Goal: Information Seeking & Learning: Check status

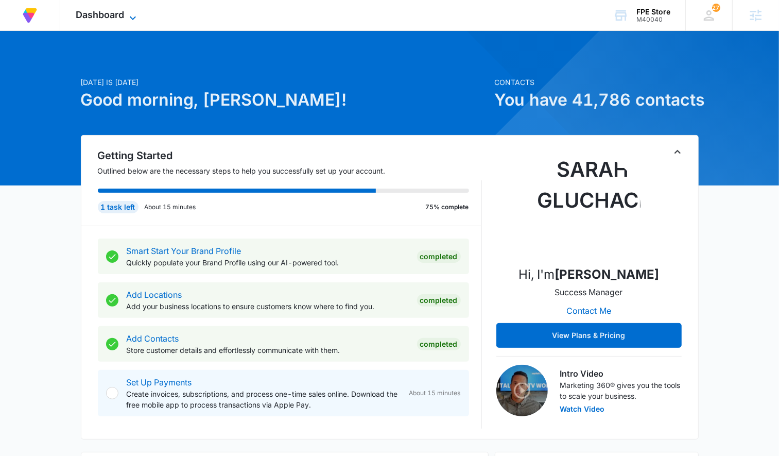
click at [108, 17] on span "Dashboard" at bounding box center [100, 14] width 48 height 11
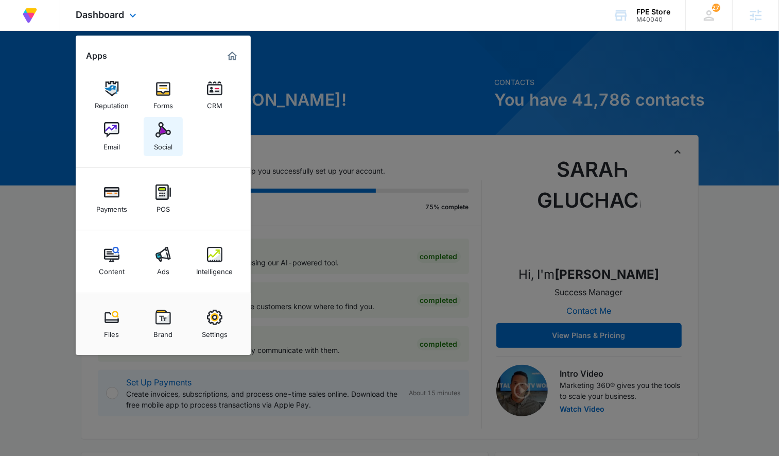
click at [156, 133] on img at bounding box center [162, 129] width 15 height 15
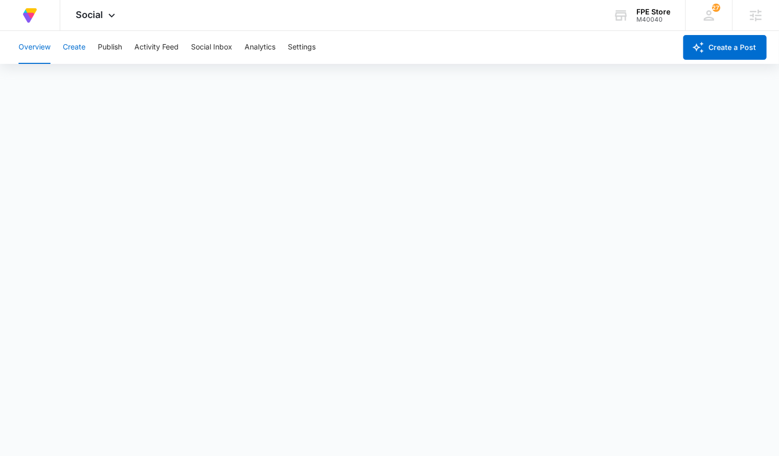
click at [79, 50] on button "Create" at bounding box center [74, 47] width 23 height 33
click at [110, 39] on button "Publish" at bounding box center [110, 47] width 24 height 33
click at [309, 57] on button "Settings" at bounding box center [302, 47] width 28 height 33
click at [80, 53] on button "Create" at bounding box center [74, 47] width 23 height 33
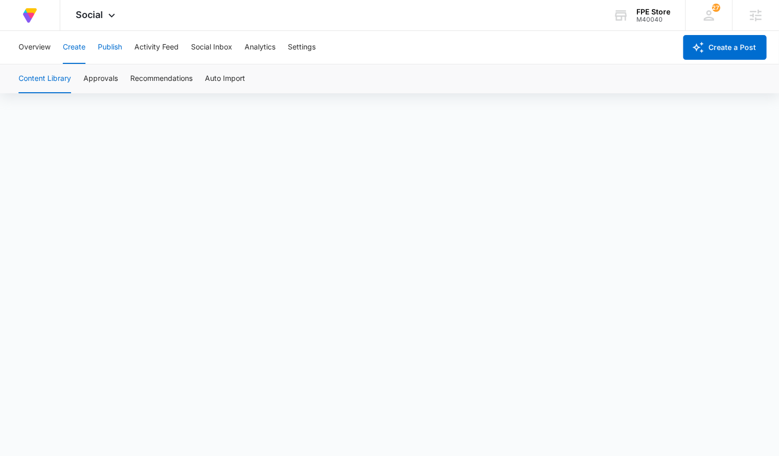
click at [104, 49] on button "Publish" at bounding box center [110, 47] width 24 height 33
click at [300, 59] on button "Settings" at bounding box center [302, 47] width 28 height 33
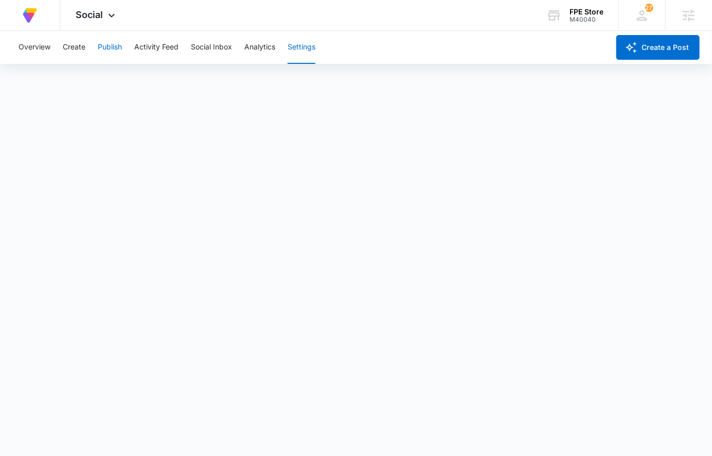
click at [106, 44] on button "Publish" at bounding box center [110, 47] width 24 height 33
click at [297, 39] on button "Settings" at bounding box center [302, 47] width 28 height 33
click at [113, 43] on button "Publish" at bounding box center [110, 47] width 24 height 33
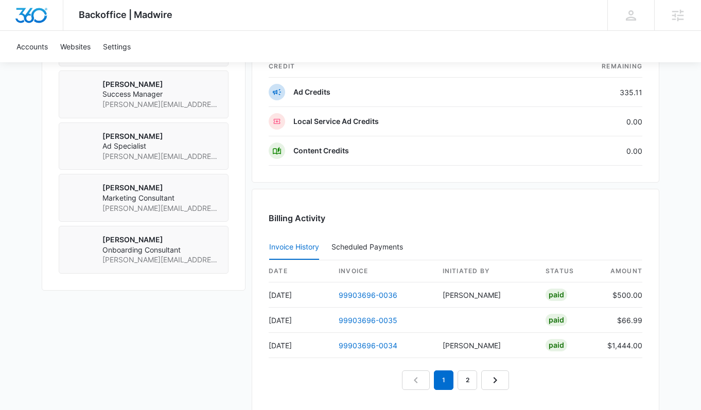
scroll to position [719, 0]
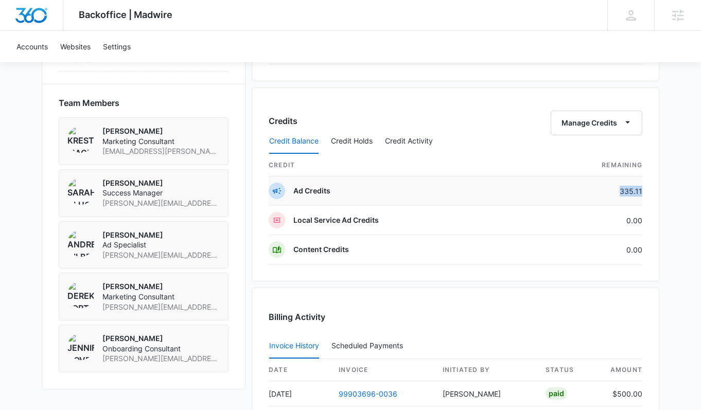
drag, startPoint x: 641, startPoint y: 192, endPoint x: 621, endPoint y: 190, distance: 19.7
click at [621, 190] on td "335.11" at bounding box center [587, 191] width 109 height 29
copy td "335.11"
click at [464, 83] on div "Payment Method Monthly Invoice To: eoprian@crggrp.com Manage Subscriptions Pric…" at bounding box center [456, 97] width 408 height 1136
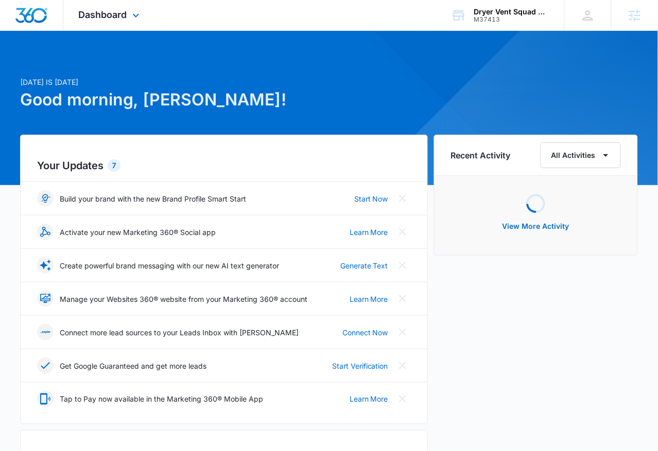
click at [103, 29] on div "Dashboard Apps Reputation Websites Forms CRM Email Social Shop Payments POS Con…" at bounding box center [110, 15] width 94 height 30
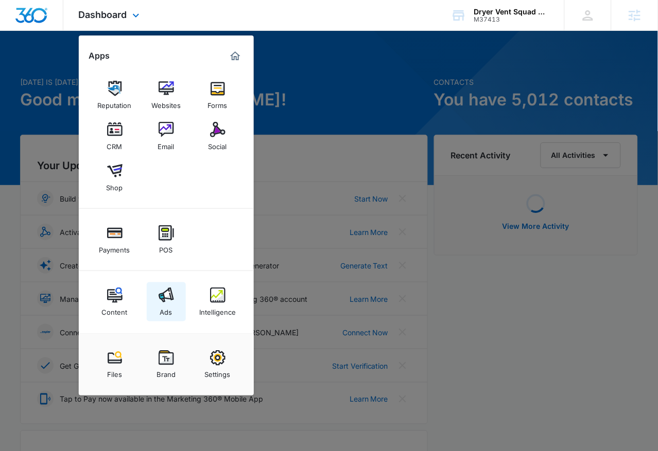
click at [165, 299] on img at bounding box center [166, 295] width 15 height 15
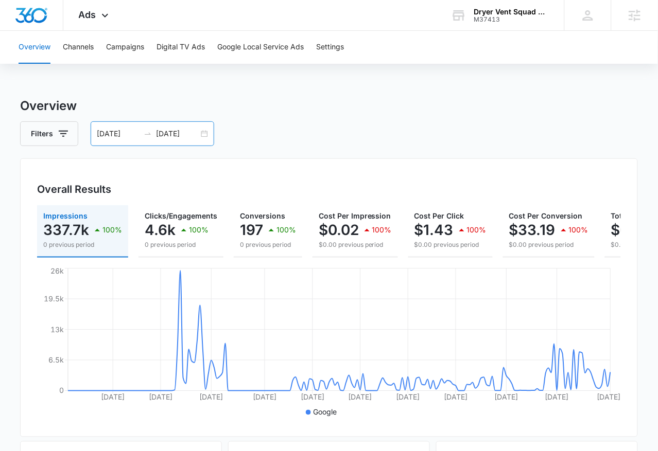
click at [201, 133] on div "[DATE] [DATE]" at bounding box center [153, 133] width 124 height 25
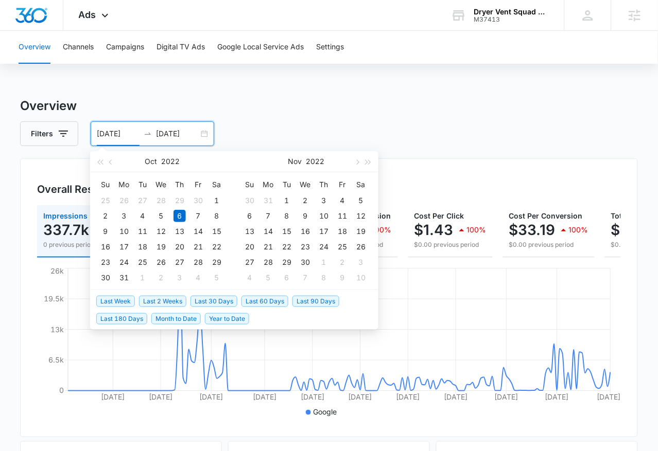
click at [218, 304] on span "Last 30 Days" at bounding box center [213, 301] width 47 height 11
type input "[DATE]"
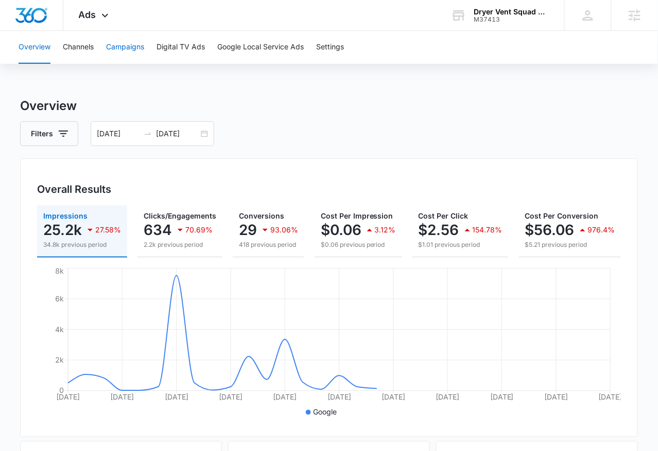
click at [124, 43] on button "Campaigns" at bounding box center [125, 47] width 38 height 33
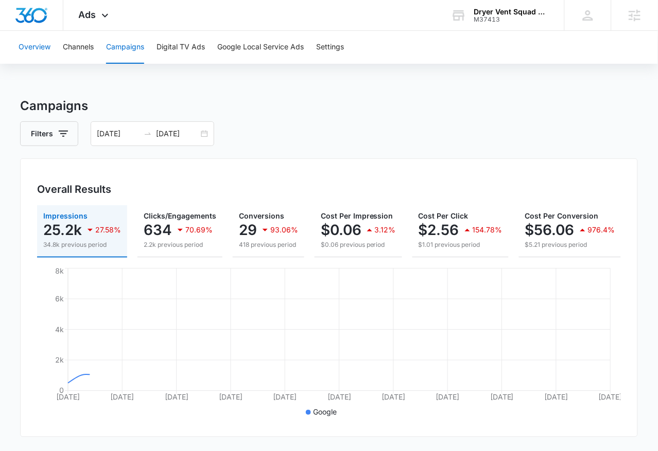
click at [26, 47] on button "Overview" at bounding box center [35, 47] width 32 height 33
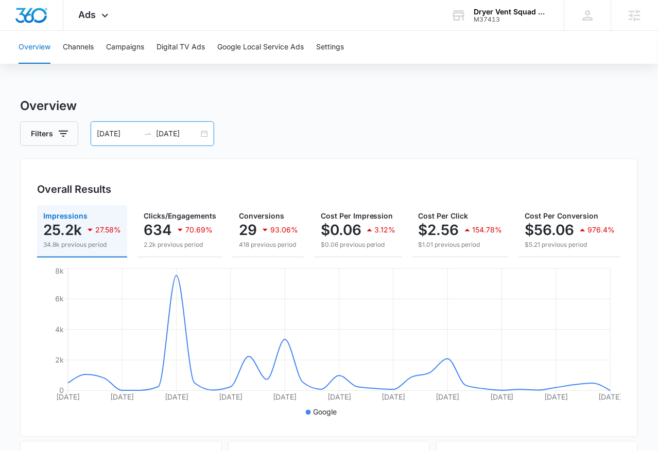
click at [203, 138] on div "[DATE] [DATE]" at bounding box center [153, 133] width 124 height 25
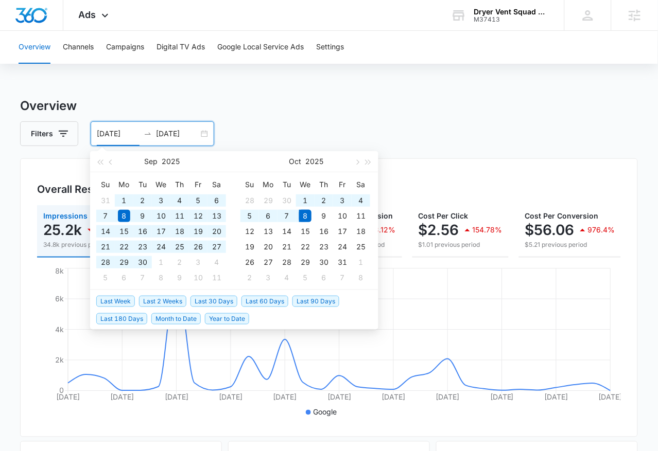
click at [258, 301] on span "Last 60 Days" at bounding box center [264, 301] width 47 height 11
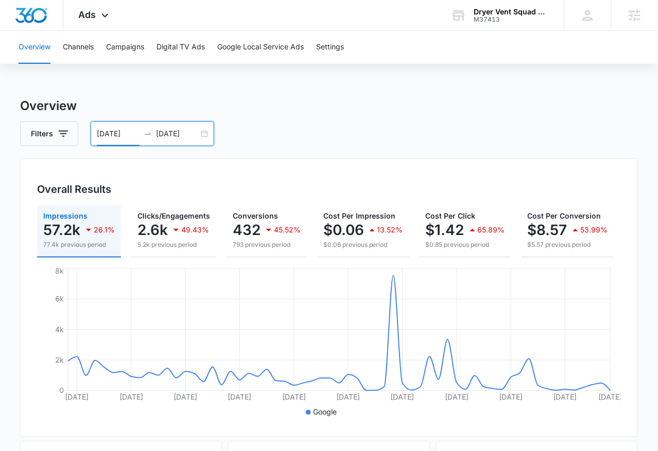
click at [219, 138] on div "Filters [DATE] [DATE]" at bounding box center [329, 133] width 618 height 25
click at [208, 137] on div "[DATE] [DATE]" at bounding box center [153, 133] width 124 height 25
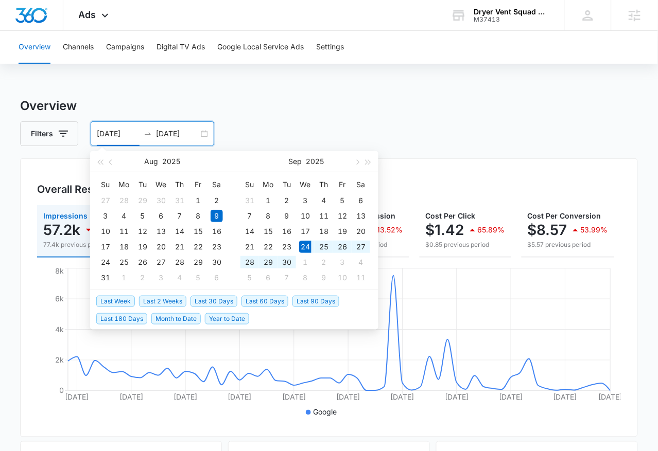
click at [208, 301] on span "Last 30 Days" at bounding box center [213, 301] width 47 height 11
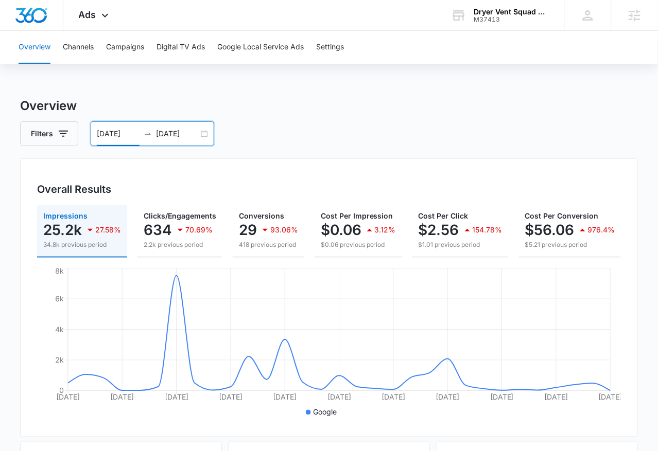
click at [200, 136] on div "[DATE] [DATE]" at bounding box center [153, 133] width 124 height 25
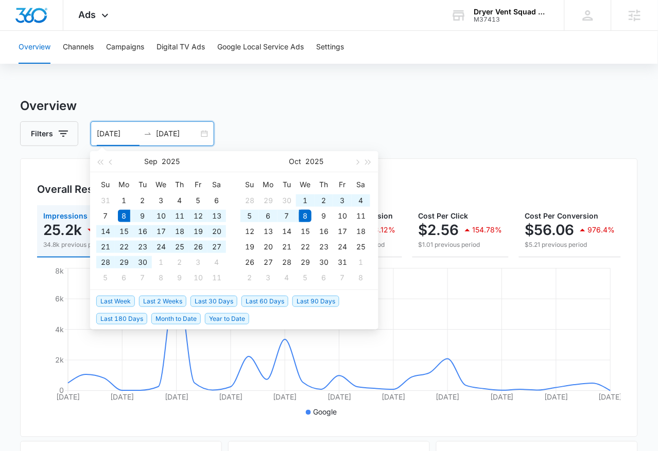
click at [230, 296] on span "Last 30 Days" at bounding box center [213, 301] width 47 height 11
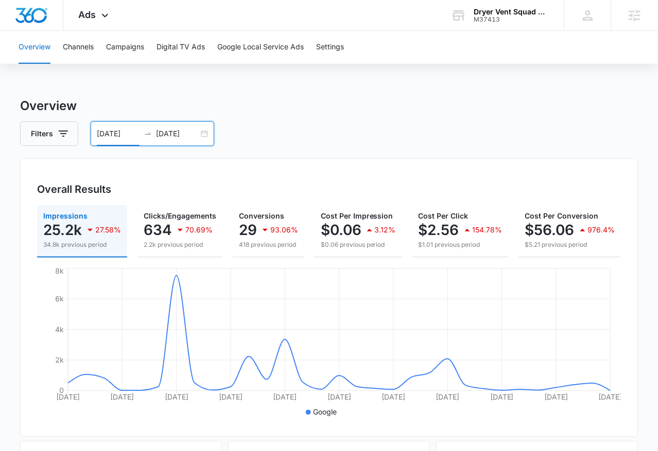
click at [200, 142] on div "[DATE] [DATE]" at bounding box center [153, 133] width 124 height 25
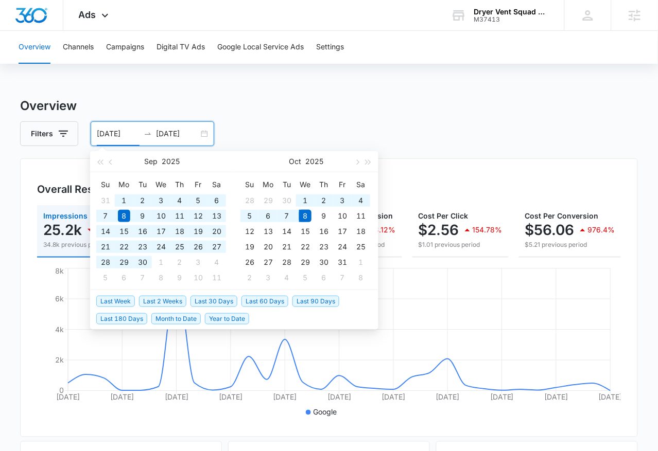
click at [263, 296] on span "Last 60 Days" at bounding box center [264, 301] width 47 height 11
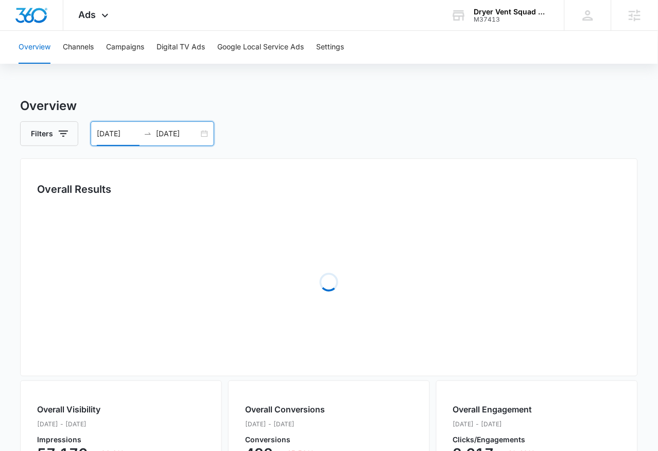
click at [199, 132] on div "[DATE] [DATE]" at bounding box center [153, 133] width 124 height 25
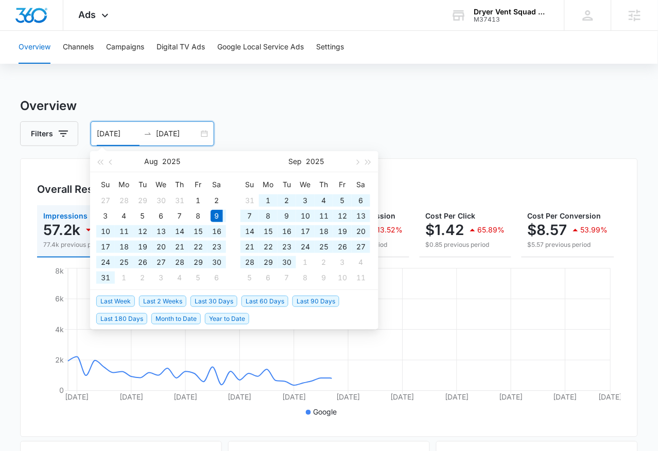
click at [310, 291] on ul "Last Week Last 2 Weeks Last 30 Days Last 60 Days Last 90 Days Last 180 Days Mon…" at bounding box center [234, 309] width 288 height 39
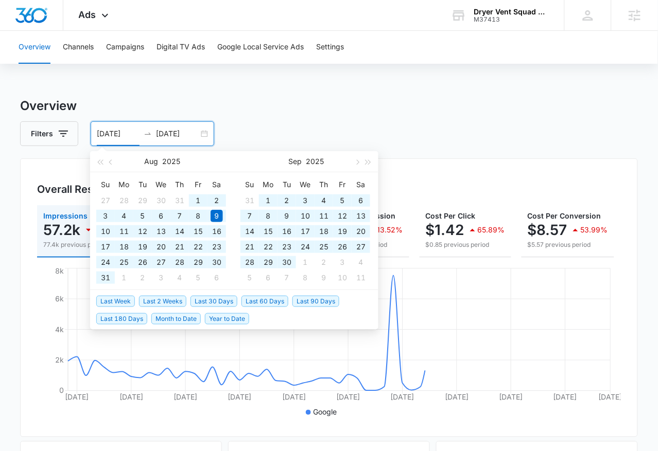
click at [309, 300] on span "Last 90 Days" at bounding box center [315, 301] width 47 height 11
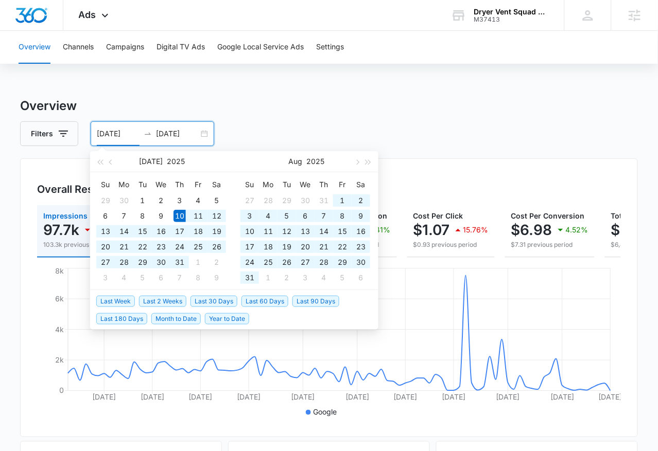
click at [132, 135] on input "[DATE]" at bounding box center [118, 133] width 43 height 11
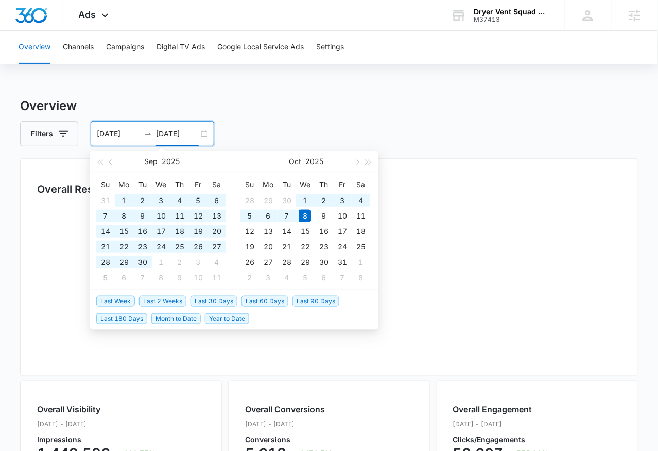
click at [247, 129] on div "Filters [DATE] [DATE]" at bounding box center [329, 133] width 618 height 25
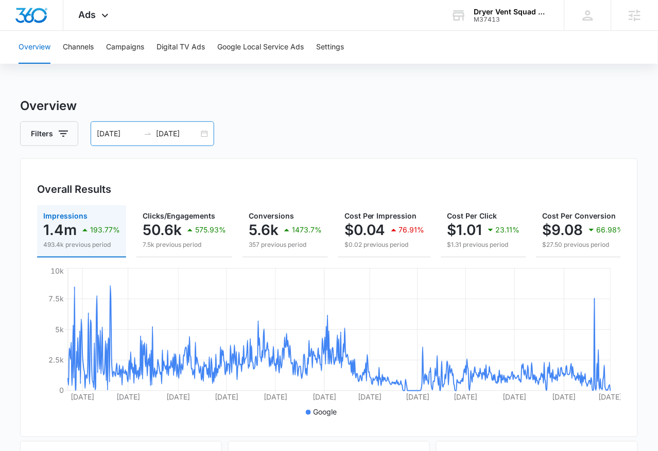
click at [201, 128] on div "[DATE] [DATE]" at bounding box center [153, 133] width 124 height 25
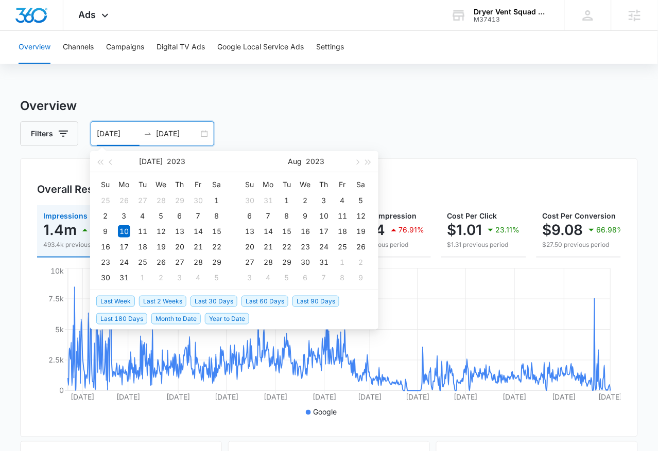
click at [301, 299] on span "Last 90 Days" at bounding box center [315, 301] width 47 height 11
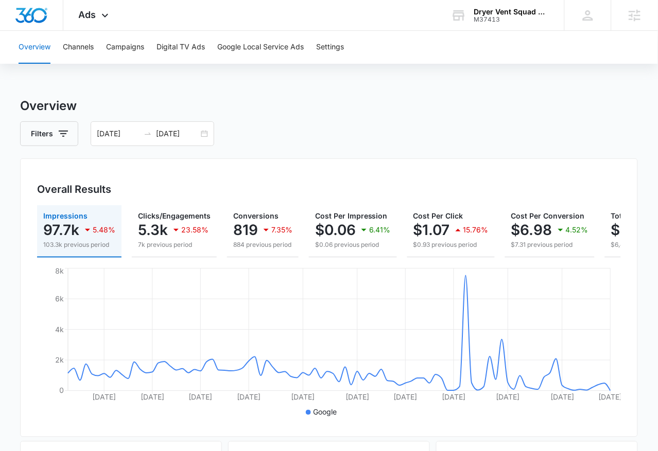
click at [330, 131] on div "Filters [DATE] [DATE]" at bounding box center [329, 133] width 618 height 25
click at [313, 131] on div "Filters [DATE] [DATE]" at bounding box center [329, 133] width 618 height 25
drag, startPoint x: 230, startPoint y: 138, endPoint x: 54, endPoint y: 110, distance: 178.2
click at [21, 106] on h3 "Overview" at bounding box center [329, 106] width 618 height 19
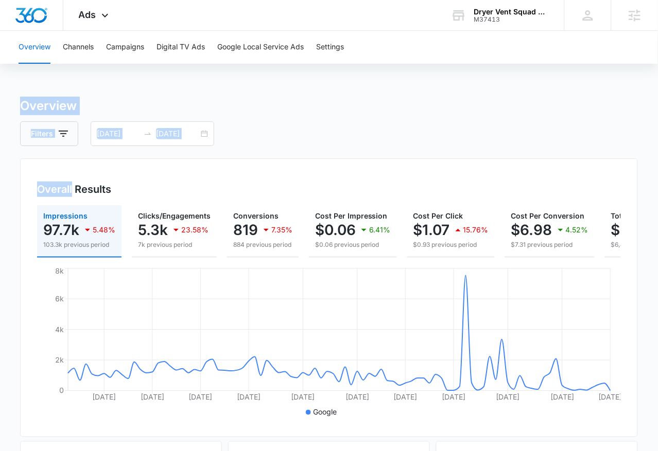
drag, startPoint x: 21, startPoint y: 106, endPoint x: 262, endPoint y: 139, distance: 243.8
click at [262, 139] on div "Filters [DATE] [DATE]" at bounding box center [329, 133] width 618 height 25
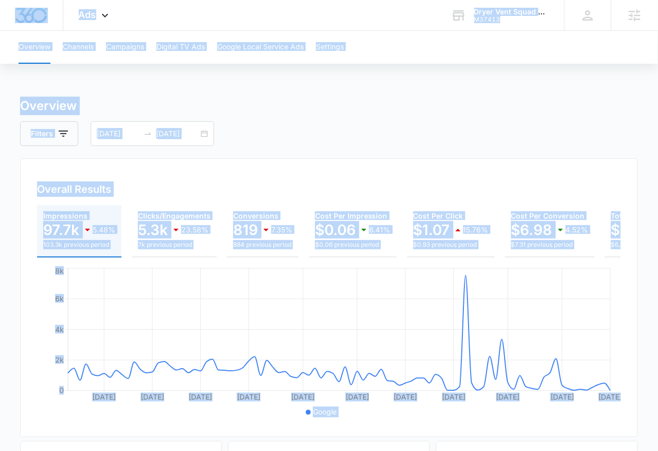
click at [343, 127] on div "Filters [DATE] [DATE]" at bounding box center [329, 133] width 618 height 25
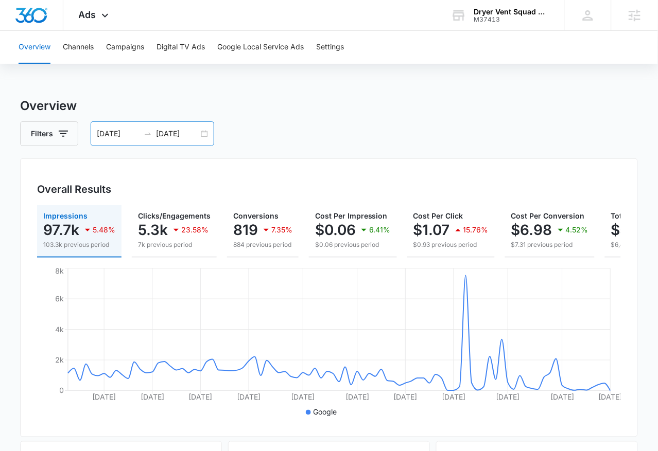
click at [200, 135] on div "[DATE] [DATE]" at bounding box center [153, 133] width 124 height 25
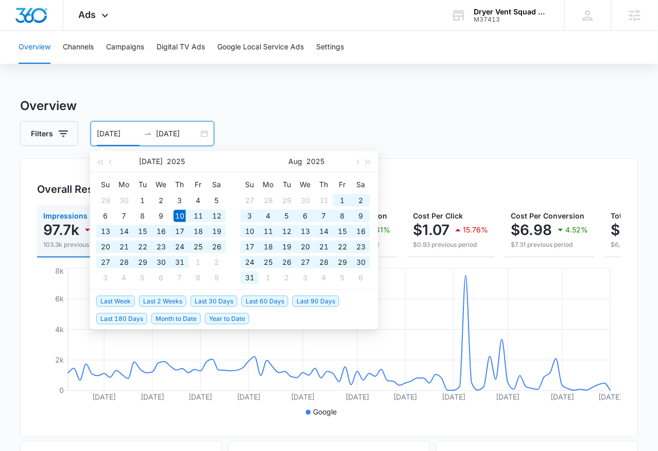
click at [241, 95] on div "Overview Channels Campaigns Digital TV Ads Google Local Service Ads Settings Ov…" at bounding box center [329, 433] width 658 height 805
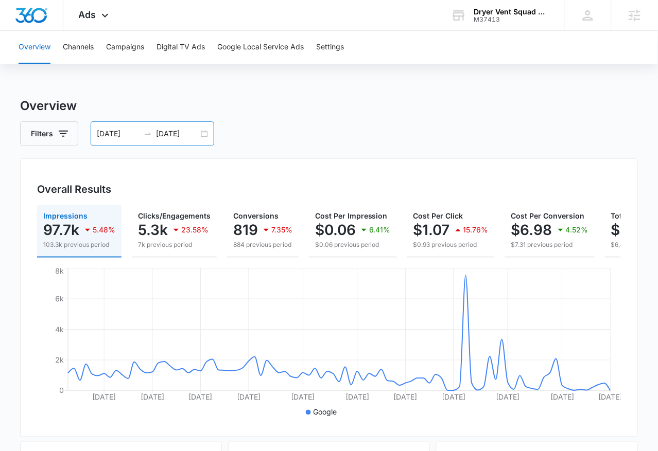
click at [208, 142] on div "[DATE] [DATE]" at bounding box center [153, 133] width 124 height 25
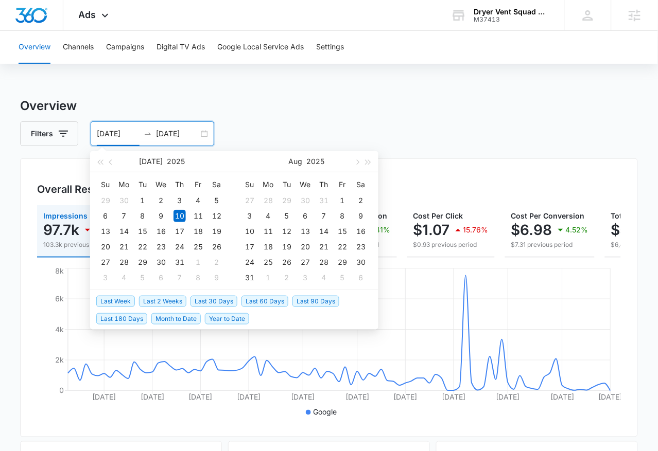
click at [138, 320] on span "Last 180 Days" at bounding box center [121, 318] width 51 height 11
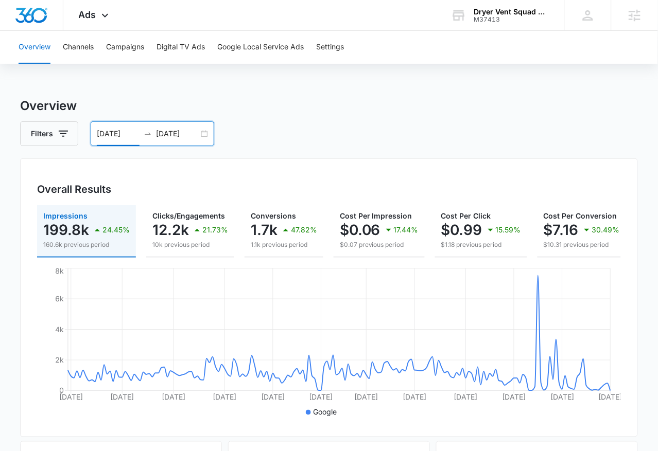
click at [205, 130] on div "[DATE] [DATE]" at bounding box center [153, 133] width 124 height 25
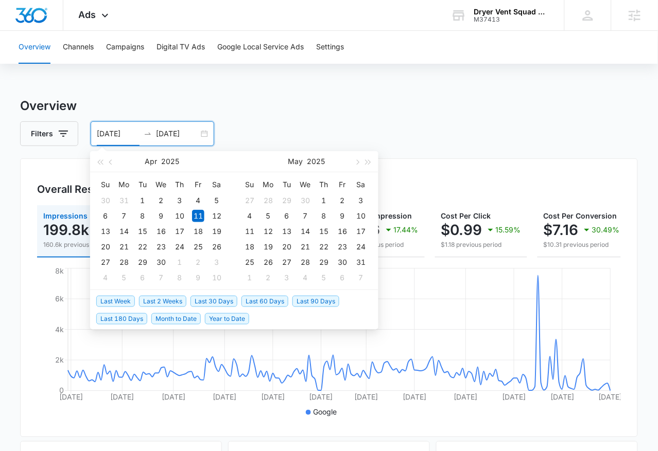
click at [215, 306] on span "Last 30 Days" at bounding box center [213, 301] width 47 height 11
type input "[DATE]"
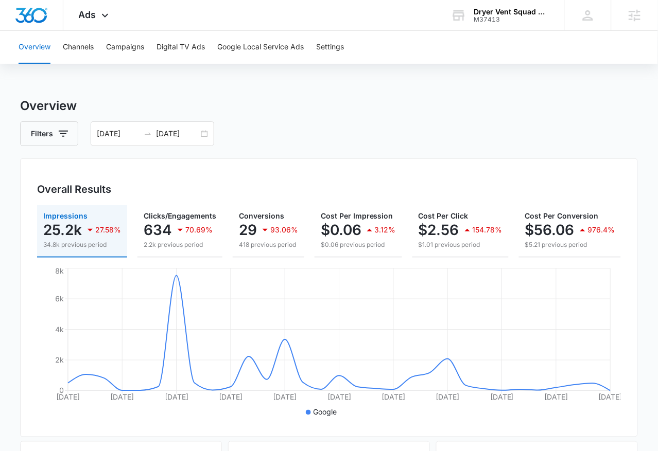
click at [198, 134] on input "[DATE]" at bounding box center [177, 133] width 43 height 11
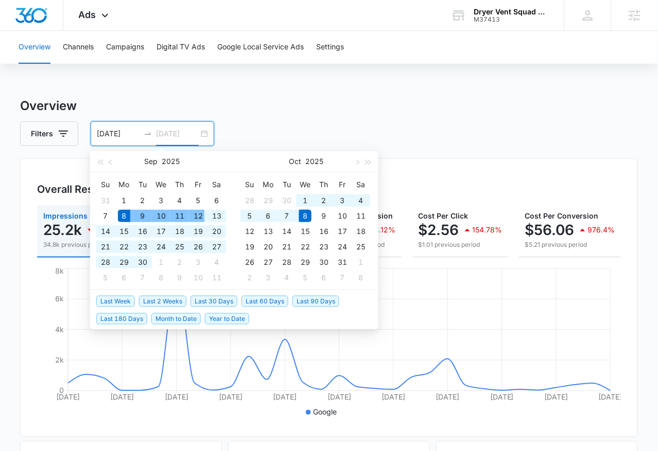
type input "[DATE]"
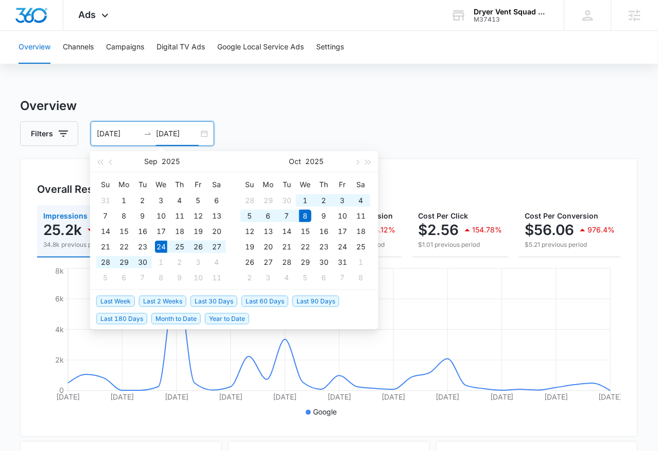
click at [170, 296] on span "Last 2 Weeks" at bounding box center [162, 301] width 47 height 11
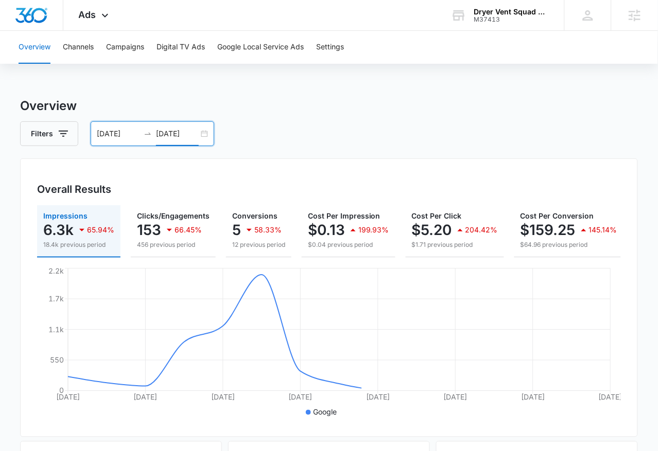
click at [205, 133] on div "[DATE] [DATE]" at bounding box center [153, 133] width 124 height 25
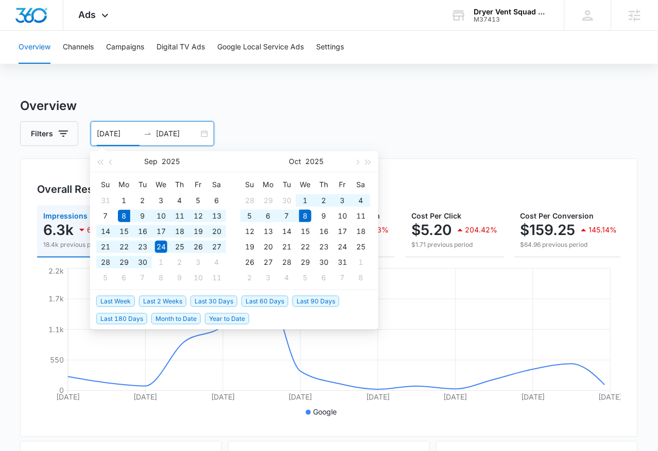
click at [206, 296] on span "Last 30 Days" at bounding box center [213, 301] width 47 height 11
type input "[DATE]"
